Goal: Task Accomplishment & Management: Use online tool/utility

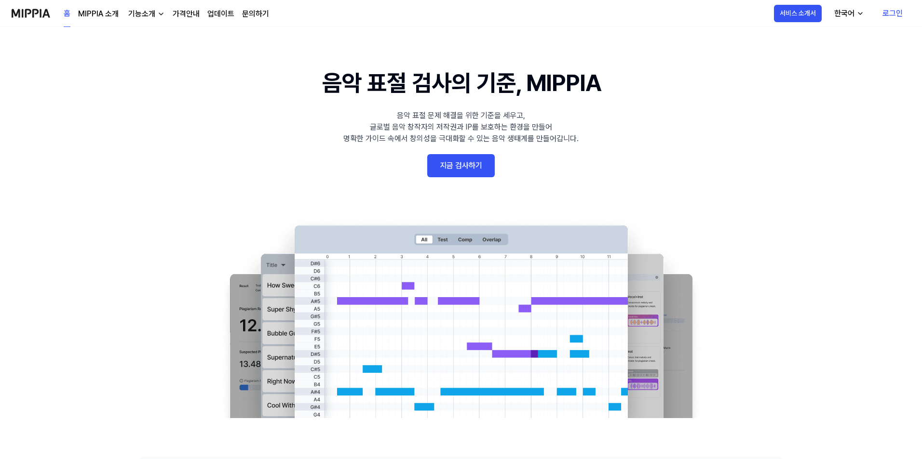
click at [893, 13] on link "로그인" at bounding box center [892, 13] width 36 height 27
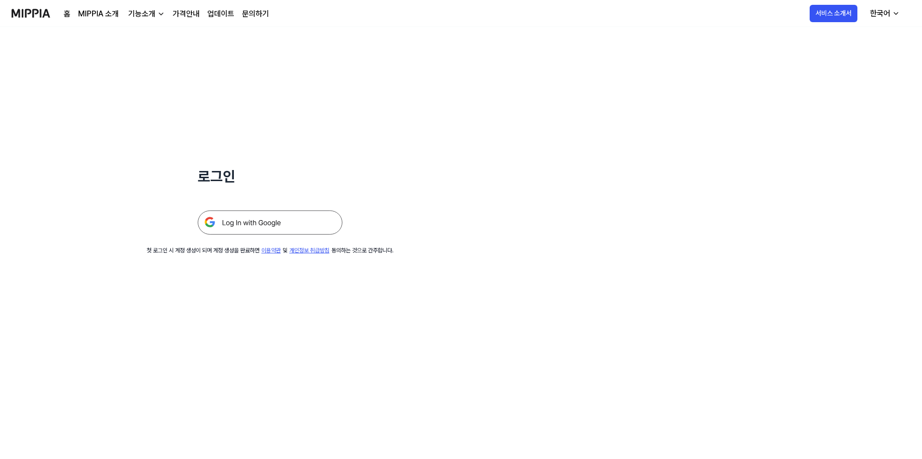
click at [237, 223] on img at bounding box center [270, 223] width 145 height 24
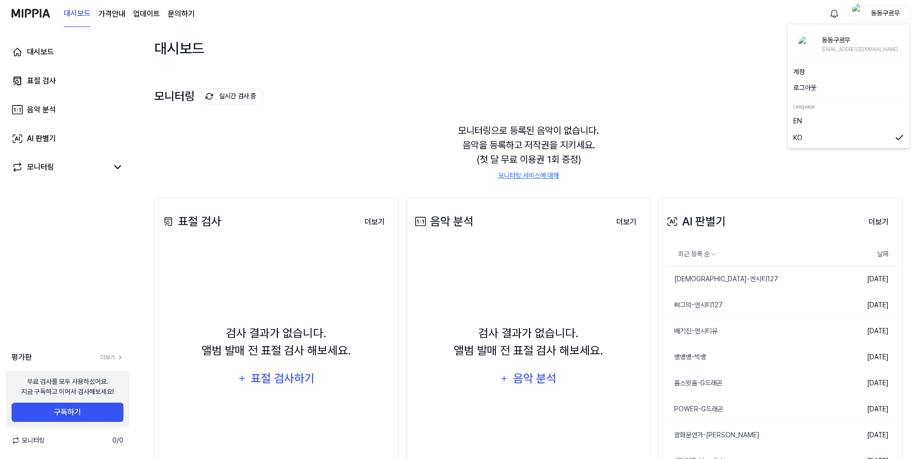
click at [892, 13] on div "동동구르무" at bounding box center [885, 13] width 38 height 11
click at [815, 88] on button "로그아웃" at bounding box center [848, 88] width 111 height 10
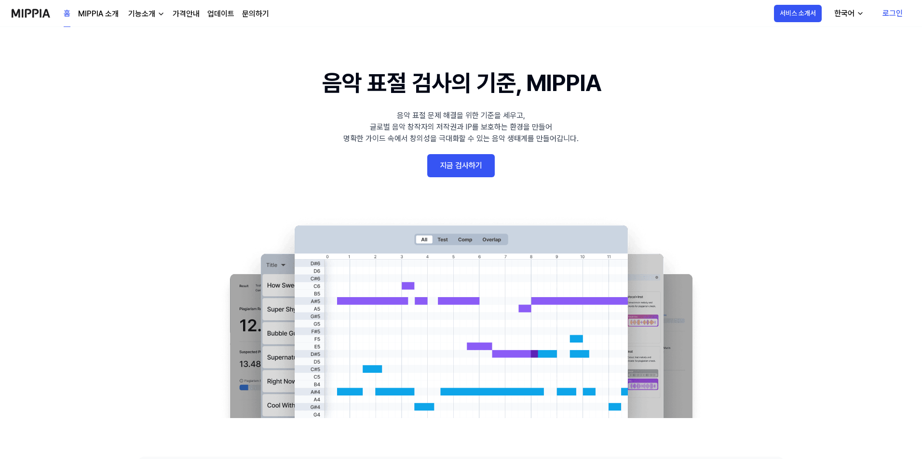
click at [897, 13] on link "로그인" at bounding box center [892, 13] width 36 height 27
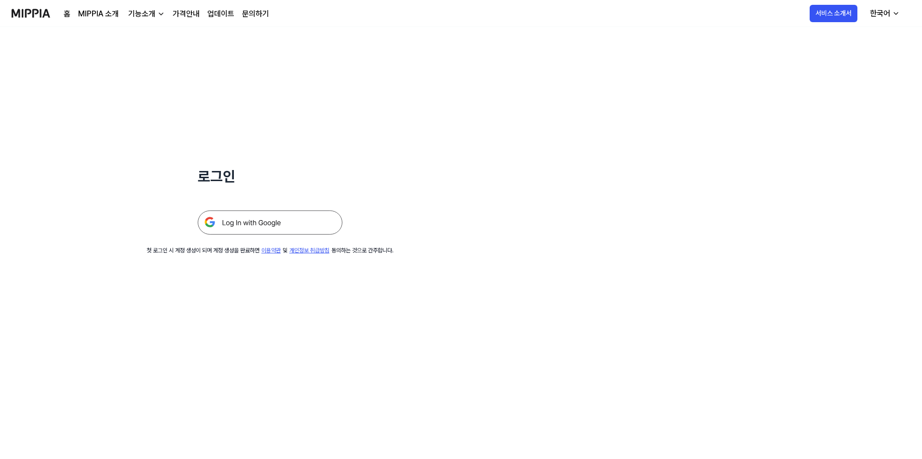
click at [237, 228] on img at bounding box center [270, 223] width 145 height 24
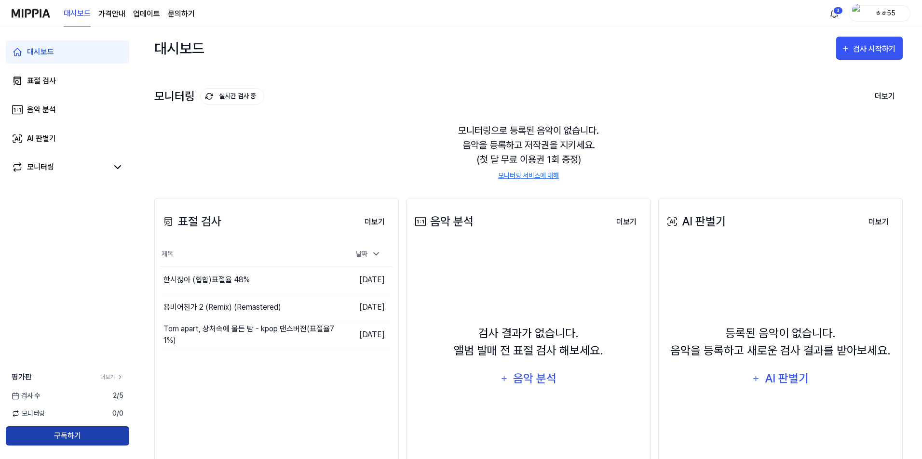
click at [89, 434] on button "구독하기" at bounding box center [67, 436] width 123 height 19
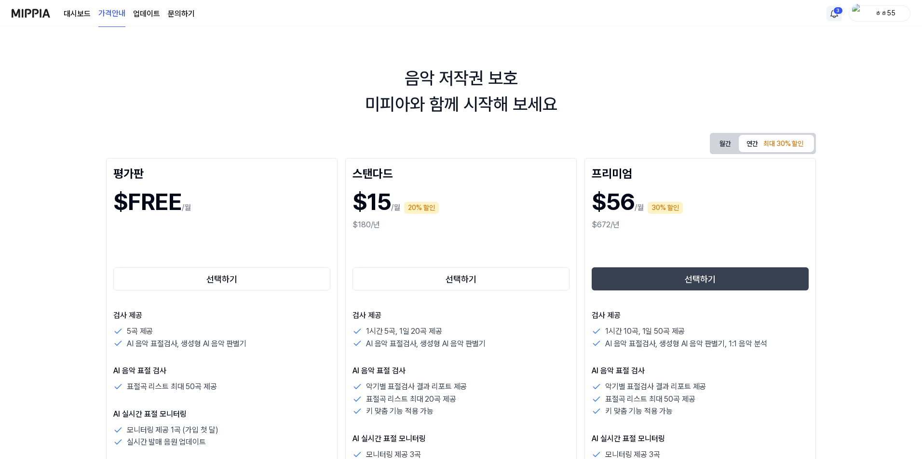
click at [836, 13] on html "대시보드 가격안내 업데이트 문의하기 3 ㅎㅎ55 음악 저작권 보호 미피아와 함께 시작해 보세요 월간 연간 최대 30% 할인 평가판 $FREE …" at bounding box center [461, 229] width 922 height 459
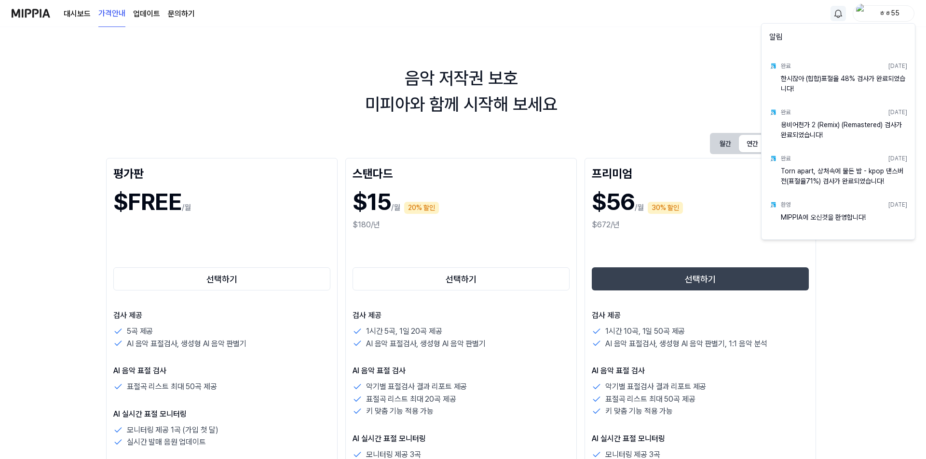
click at [669, 75] on html "대시보드 가격안내 업데이트 문의하기 ㅎㅎ55 음악 저작권 보호 미피아와 함께 시작해 보세요 월간 연간 최대 30% 할인 평가판 $FREE /월…" at bounding box center [463, 229] width 926 height 459
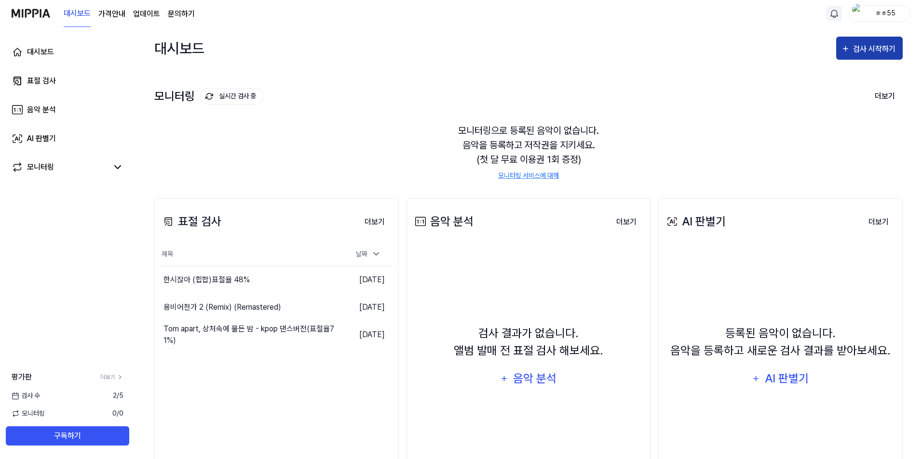
click at [860, 49] on div "검사 시작하기" at bounding box center [875, 49] width 45 height 13
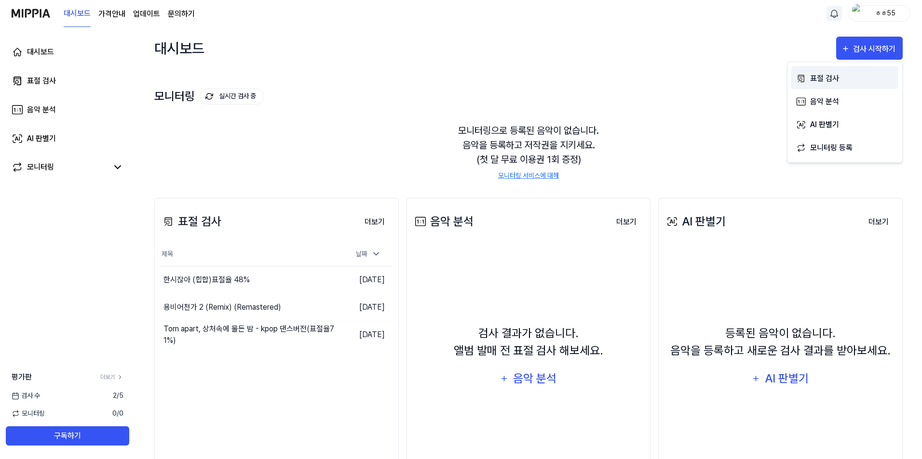
click at [820, 80] on div "표절 검사" at bounding box center [852, 78] width 84 height 13
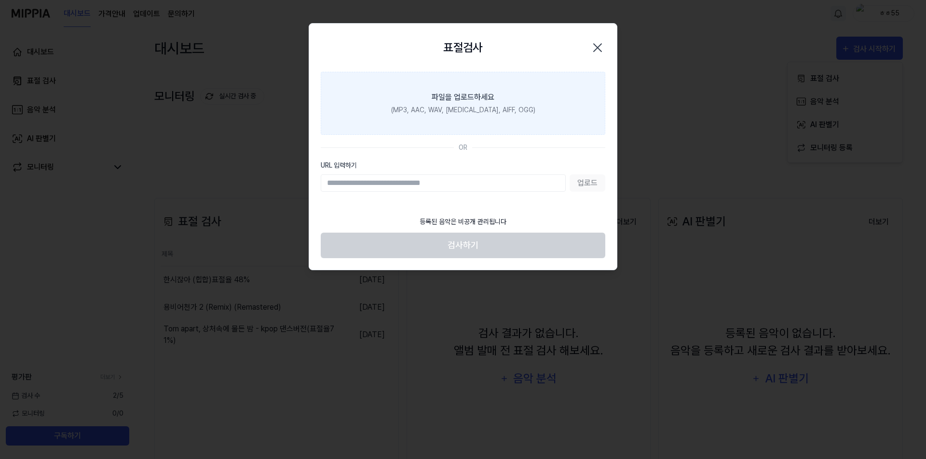
click at [449, 106] on div "(MP3, AAC, WAV, [MEDICAL_DATA], AIFF, OGG)" at bounding box center [463, 110] width 144 height 10
click at [0, 0] on input "파일을 업로드하세요 (MP3, AAC, WAV, [MEDICAL_DATA], AIFF, OGG)" at bounding box center [0, 0] width 0 height 0
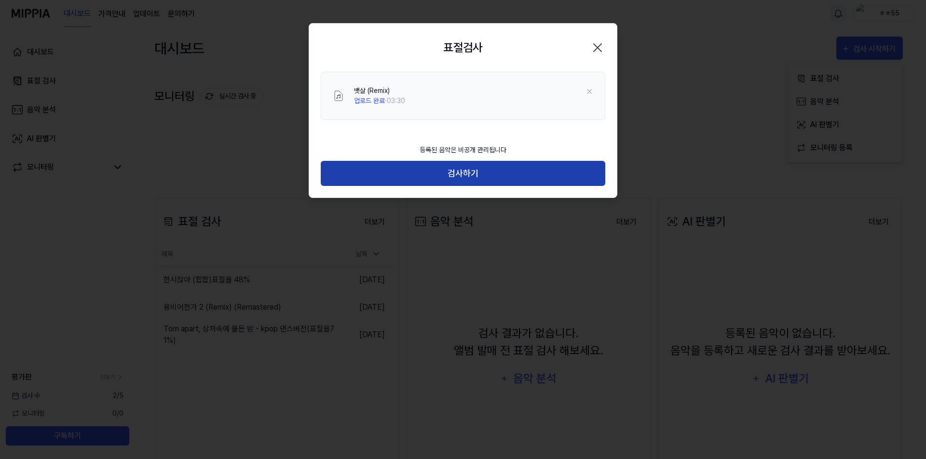
click at [463, 173] on button "검사하기" at bounding box center [463, 174] width 284 height 26
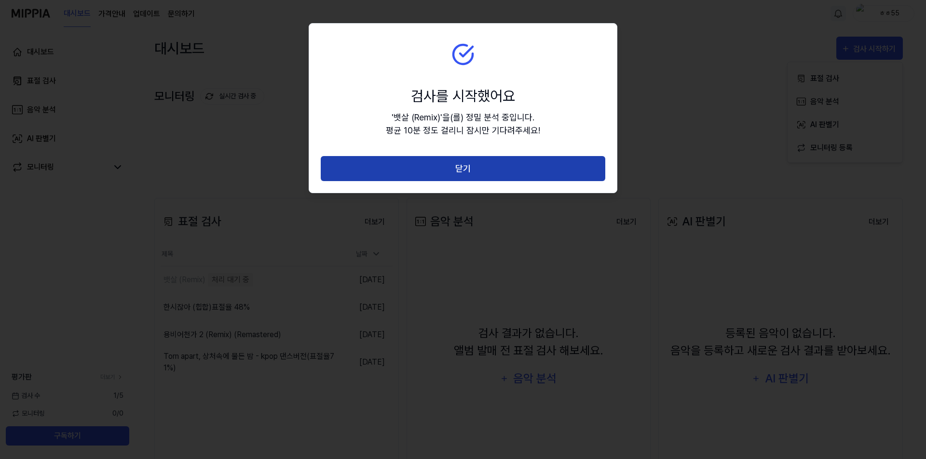
click at [466, 169] on button "닫기" at bounding box center [463, 169] width 284 height 26
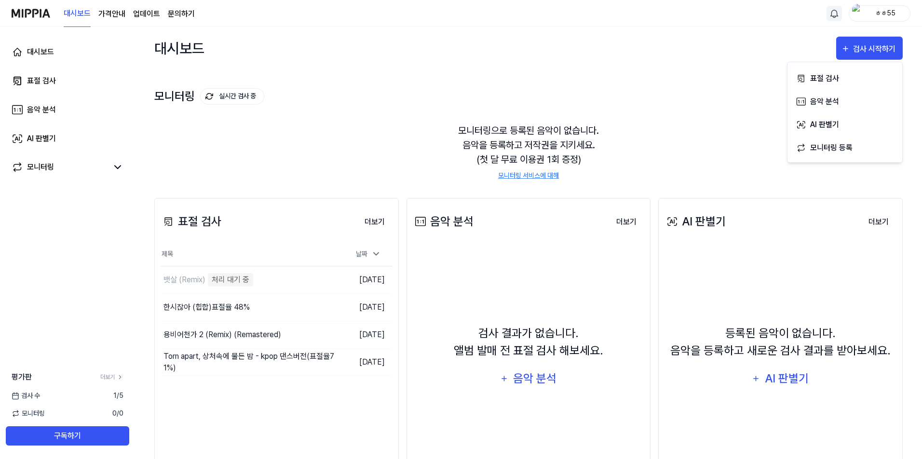
click at [67, 330] on div "대시보드 표절 검사 음악 분석 AI 판별기 모니터링 평가판 더보기 검사 [DATE] 모니터링 0 / 0 구독하기" at bounding box center [67, 243] width 135 height 432
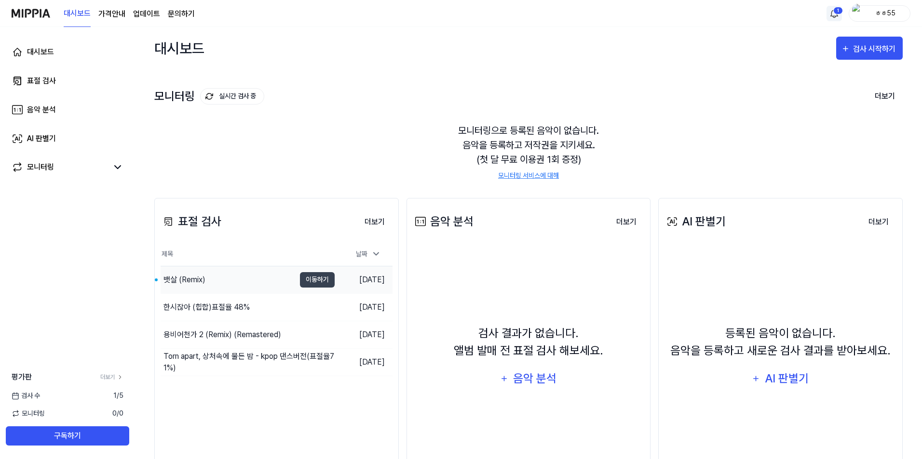
click at [180, 281] on div "뱃살 (Remix)" at bounding box center [184, 280] width 42 height 12
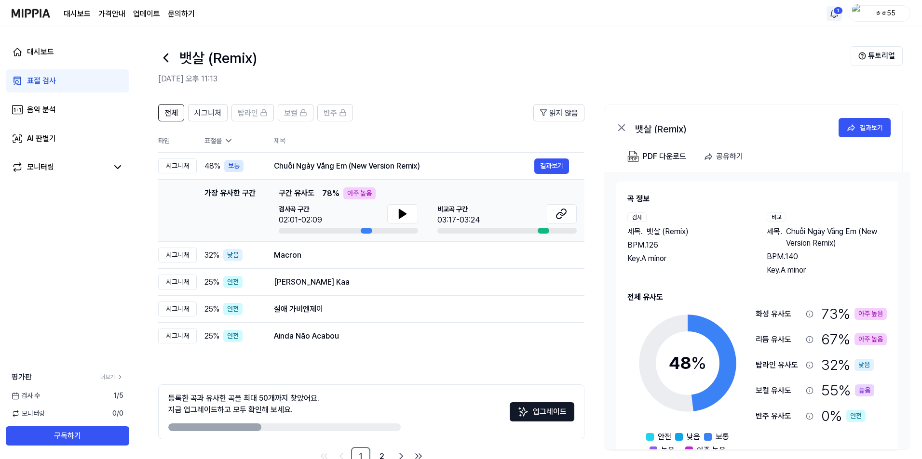
click at [65, 284] on div "대시보드 표절 검사 음악 분석 AI 판별기 모니터링 평가판 더보기 검사 [DATE] 모니터링 0 / 0 구독하기" at bounding box center [67, 243] width 135 height 432
click at [27, 305] on div "대시보드 표절 검사 음악 분석 AI 판별기 모니터링 평가판 더보기 검사 [DATE] 모니터링 0 / 0 구독하기" at bounding box center [67, 243] width 135 height 432
click at [177, 115] on span "전체" at bounding box center [170, 114] width 13 height 12
click at [547, 168] on button "결과보기" at bounding box center [551, 166] width 35 height 15
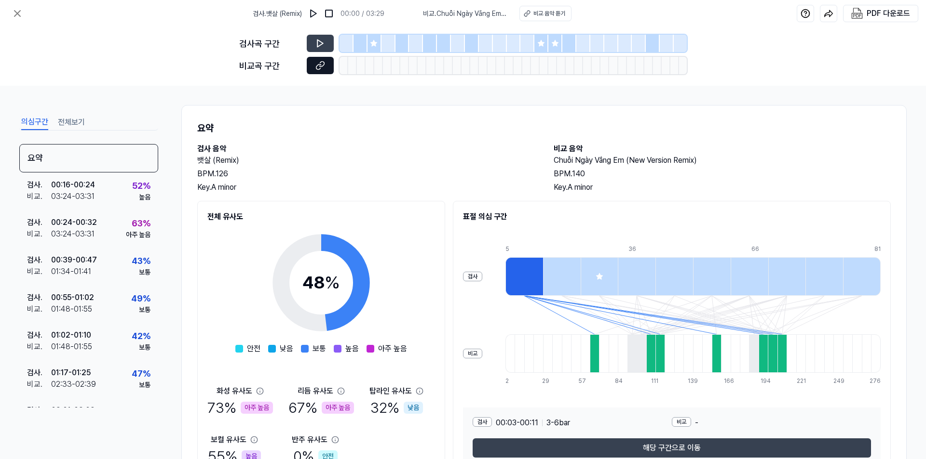
click at [321, 67] on icon at bounding box center [321, 64] width 5 height 5
click at [21, 12] on icon at bounding box center [18, 14] width 12 height 12
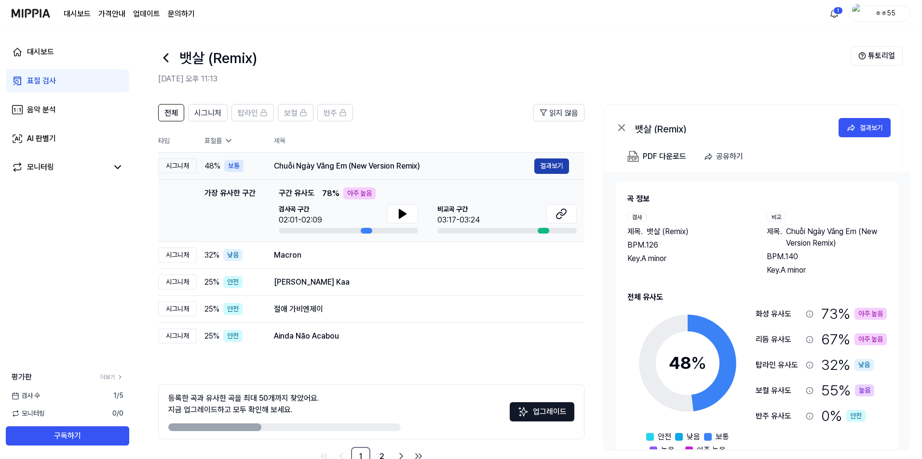
click at [551, 165] on button "결과보기" at bounding box center [551, 166] width 35 height 15
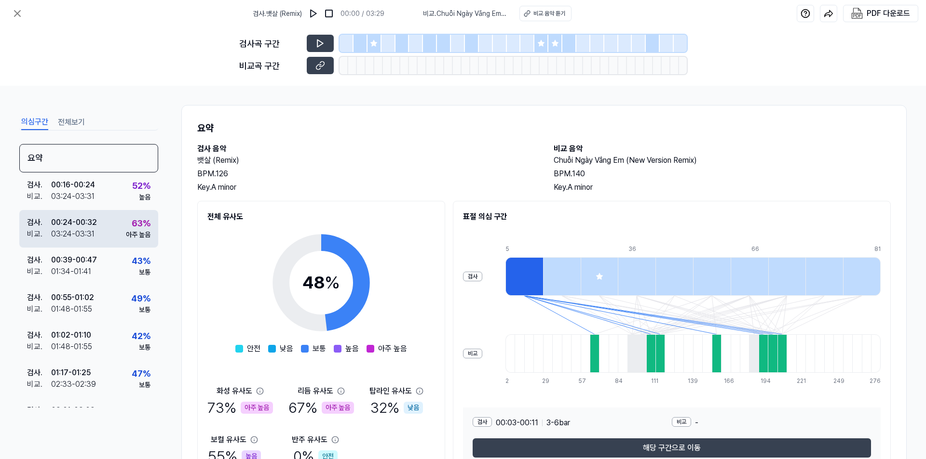
click at [67, 227] on div "00:24 - 00:32" at bounding box center [74, 223] width 46 height 12
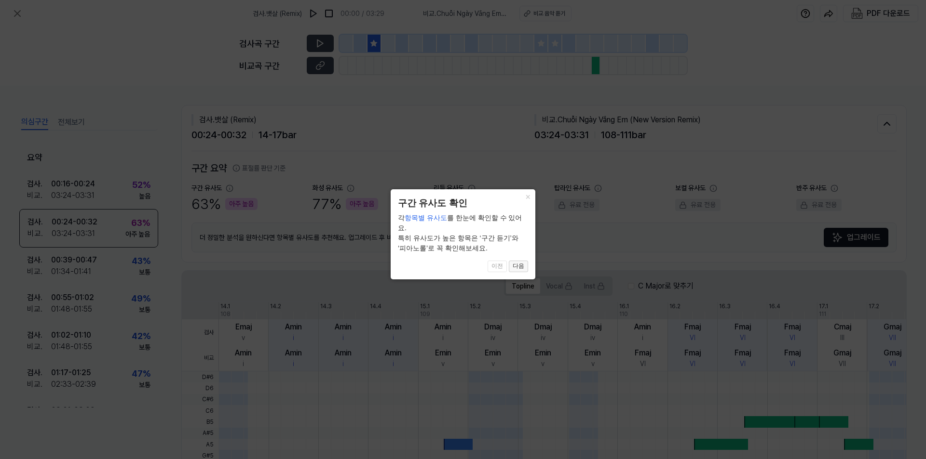
click at [521, 261] on button "다음" at bounding box center [518, 267] width 19 height 12
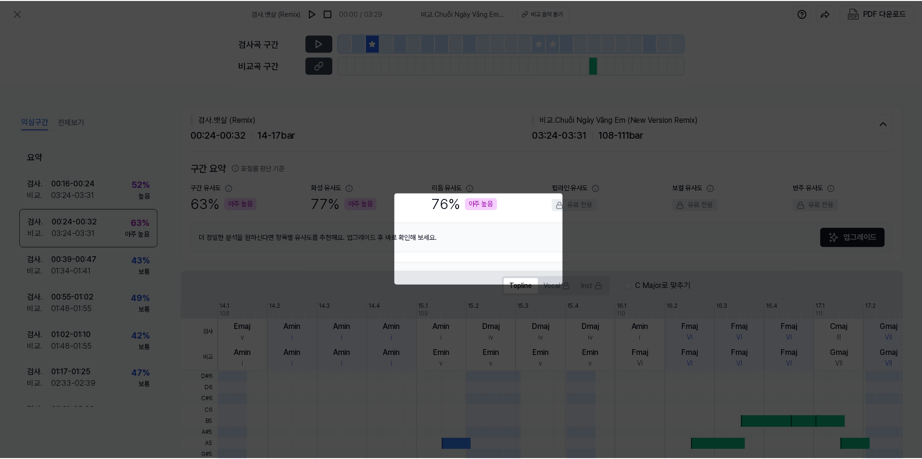
scroll to position [184, 0]
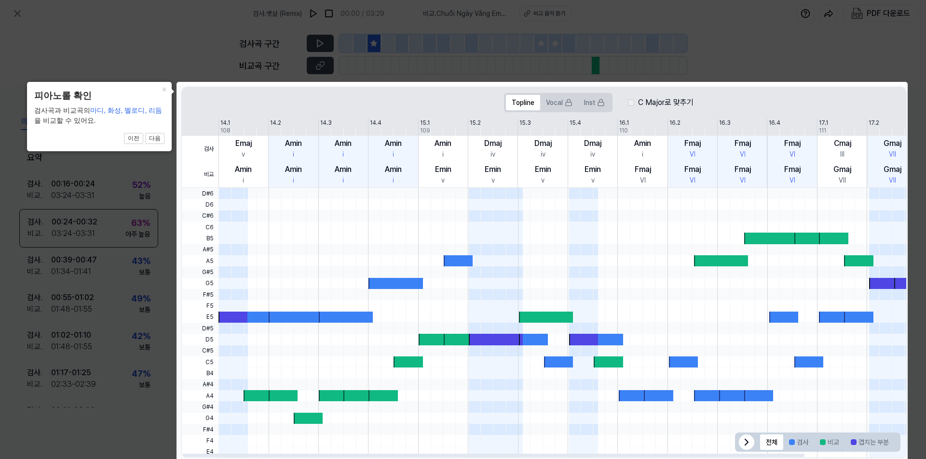
click at [99, 427] on icon at bounding box center [463, 231] width 926 height 463
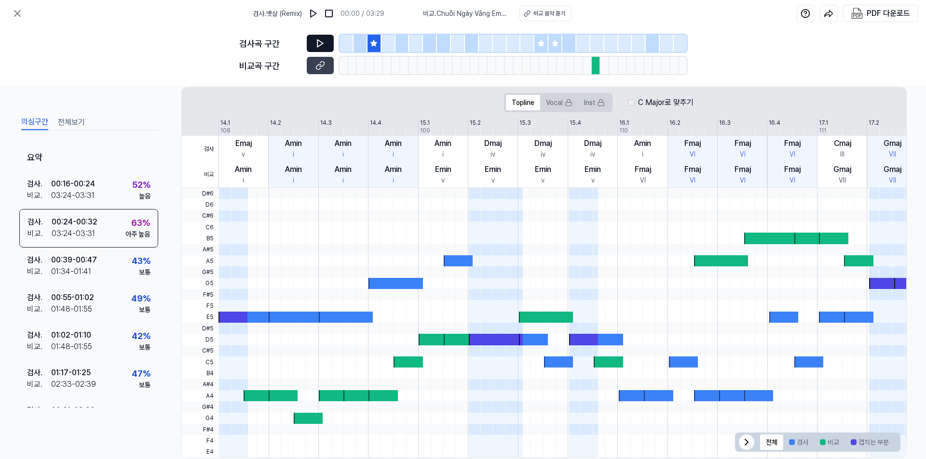
click at [320, 40] on icon at bounding box center [320, 44] width 10 height 10
click at [322, 68] on icon at bounding box center [320, 66] width 10 height 10
click at [320, 39] on icon at bounding box center [320, 44] width 10 height 10
click at [315, 11] on img at bounding box center [314, 14] width 10 height 10
click at [371, 68] on div at bounding box center [369, 65] width 9 height 17
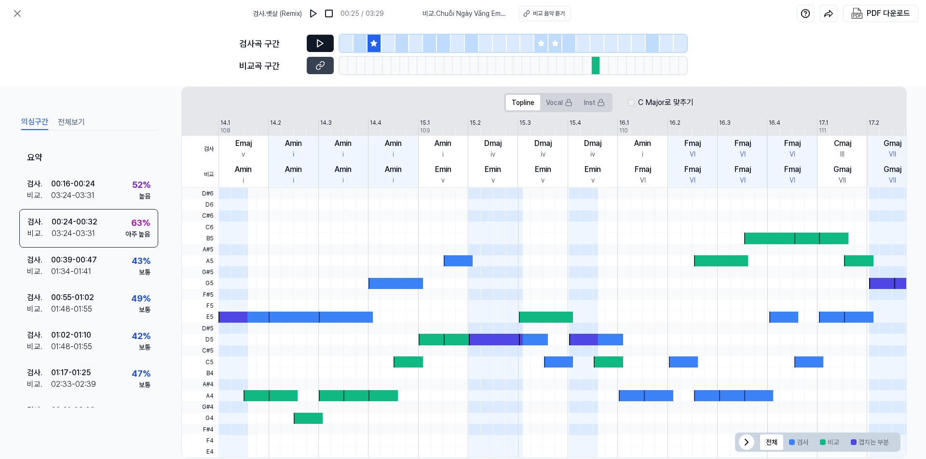
click at [375, 65] on div at bounding box center [378, 65] width 9 height 17
click at [318, 63] on icon at bounding box center [320, 66] width 10 height 10
click at [72, 222] on div "00:24 - 00:32" at bounding box center [75, 222] width 46 height 12
click at [321, 67] on icon at bounding box center [321, 64] width 5 height 5
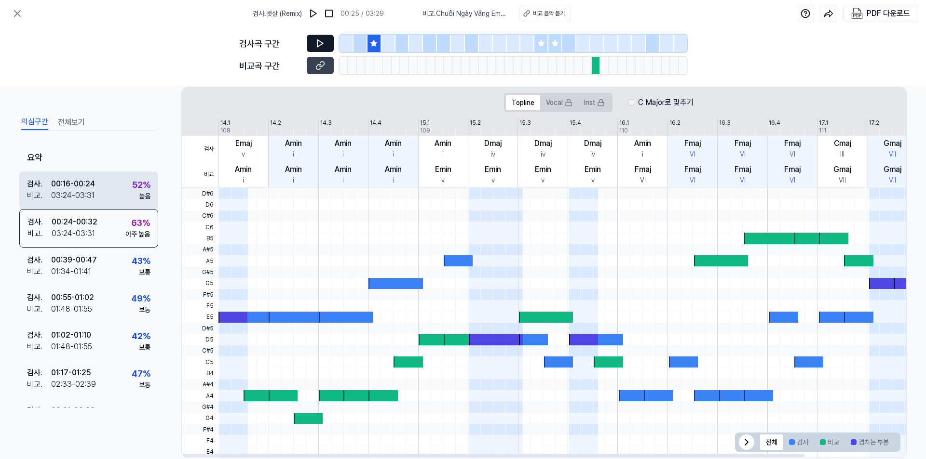
click at [73, 185] on div "00:16 - 00:24" at bounding box center [73, 184] width 44 height 12
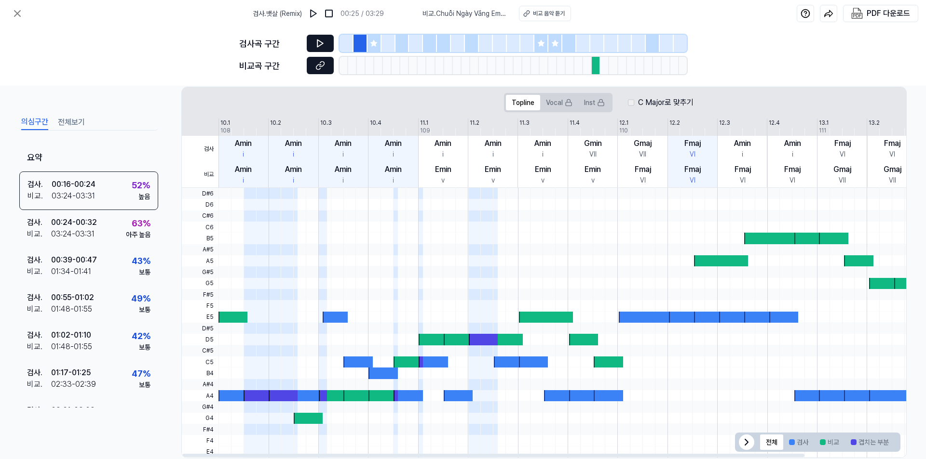
click at [324, 61] on icon at bounding box center [320, 66] width 10 height 10
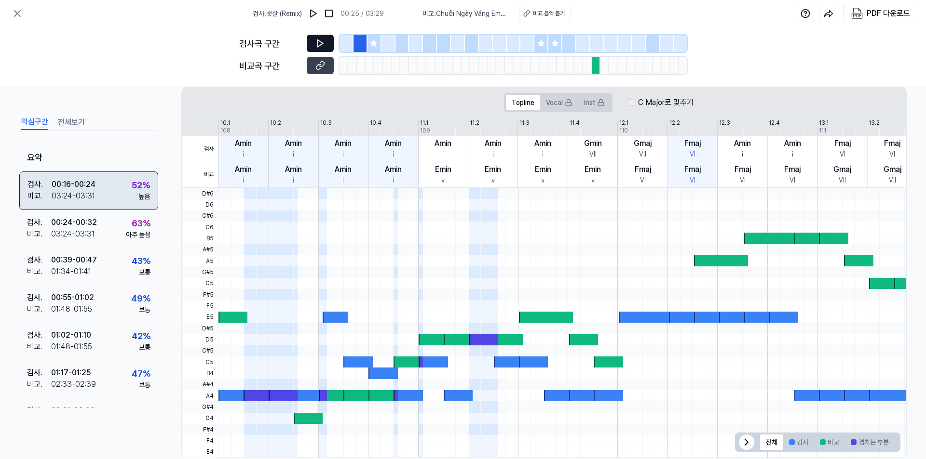
click at [74, 193] on div "03:24 - 03:31" at bounding box center [73, 196] width 43 height 12
click at [16, 13] on icon at bounding box center [17, 14] width 6 height 6
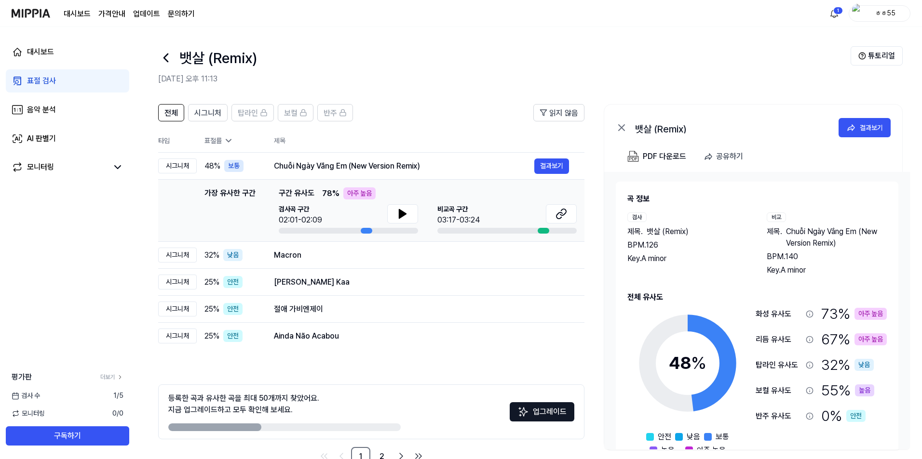
click at [27, 275] on div "대시보드 표절 검사 음악 분석 AI 판별기 모니터링 평가판 더보기 검사 [DATE] 모니터링 0 / 0 구독하기" at bounding box center [67, 243] width 135 height 432
click at [159, 180] on td "가장 유사한 구간 가장 유사한 구간 구간 유사도 78 % 아주 높음 검사곡 구간 02:01-02:09 [GEOGRAPHIC_DATA] 구간 0…" at bounding box center [371, 211] width 426 height 62
click at [425, 298] on td "절애 가비엔제이 결과보기" at bounding box center [421, 309] width 326 height 27
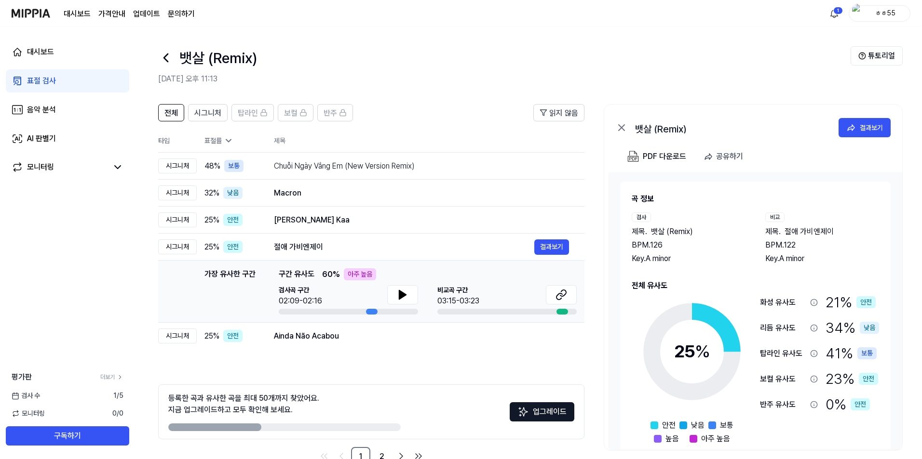
click at [52, 286] on div "대시보드 표절 검사 음악 분석 AI 판별기 모니터링 평가판 더보기 검사 [DATE] 모니터링 0 / 0 구독하기" at bounding box center [67, 243] width 135 height 432
click at [307, 341] on div "Ainda Não Acabou" at bounding box center [404, 337] width 260 height 12
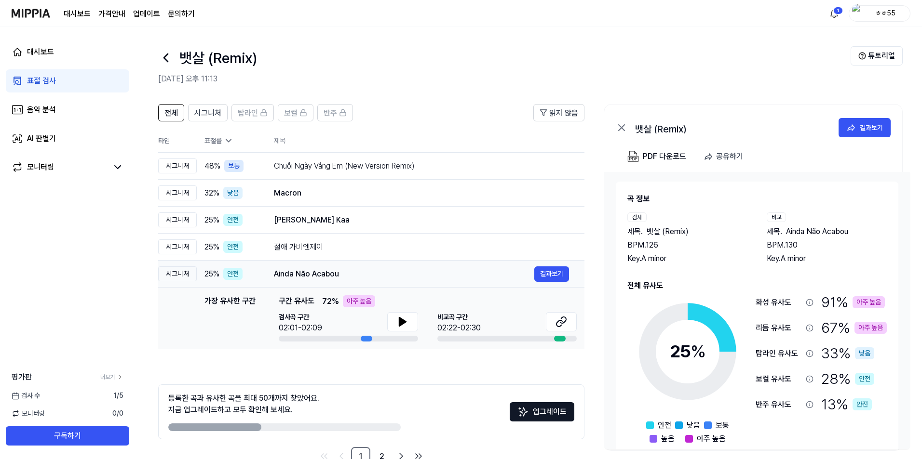
click at [175, 286] on td "시그니처" at bounding box center [177, 274] width 39 height 27
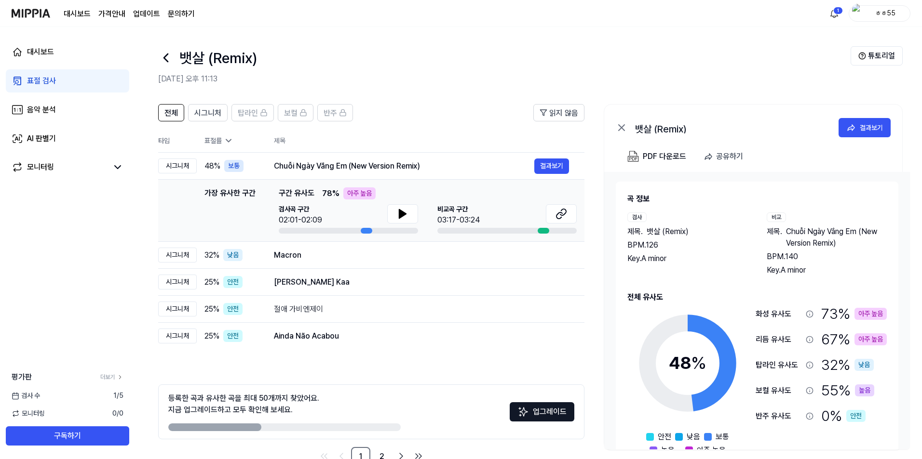
click at [115, 292] on div "대시보드 표절 검사 음악 분석 AI 판별기 모니터링 평가판 더보기 검사 [DATE] 모니터링 0 / 0 구독하기" at bounding box center [67, 243] width 135 height 432
click at [71, 318] on div "대시보드 표절 검사 음악 분석 AI 판별기 모니터링 평가판 더보기 검사 [DATE] 모니터링 0 / 0 구독하기" at bounding box center [67, 243] width 135 height 432
drag, startPoint x: 344, startPoint y: 215, endPoint x: 267, endPoint y: 221, distance: 77.8
click at [267, 221] on div "가장 유사한 구간 가장 유사한 구간 구간 유사도 78 % 아주 높음 검사곡 구간 02:01-02:09 [GEOGRAPHIC_DATA] 구간 0…" at bounding box center [371, 211] width 411 height 46
click at [562, 212] on icon at bounding box center [561, 214] width 12 height 12
